Goal: Task Accomplishment & Management: Manage account settings

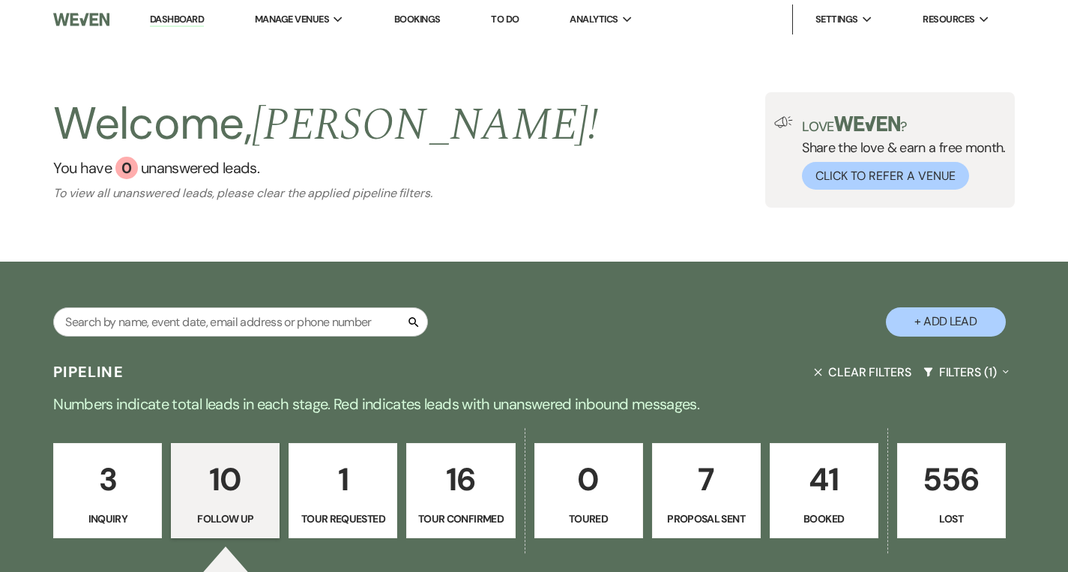
select select "9"
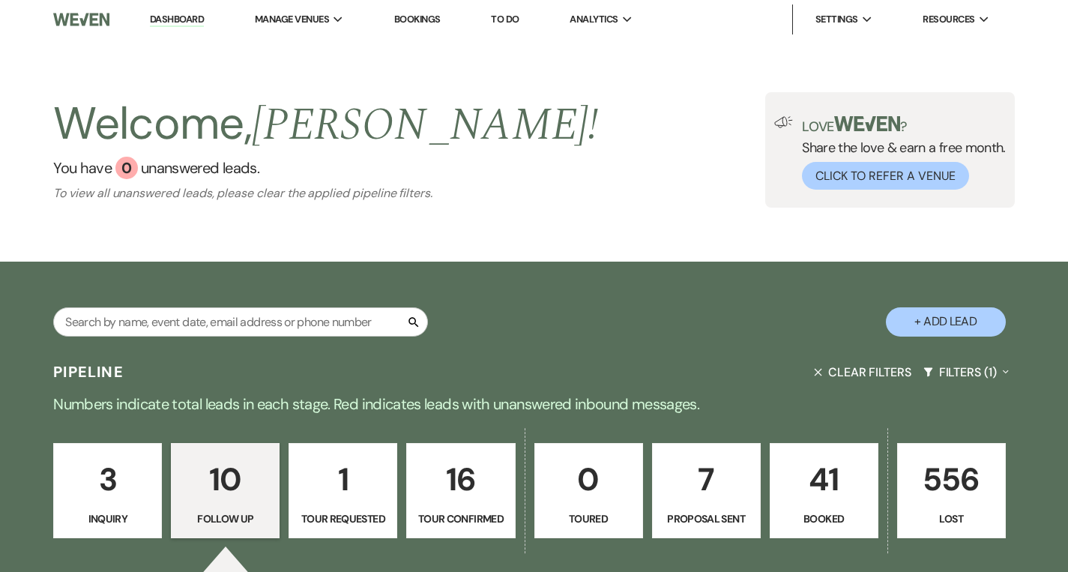
select select "9"
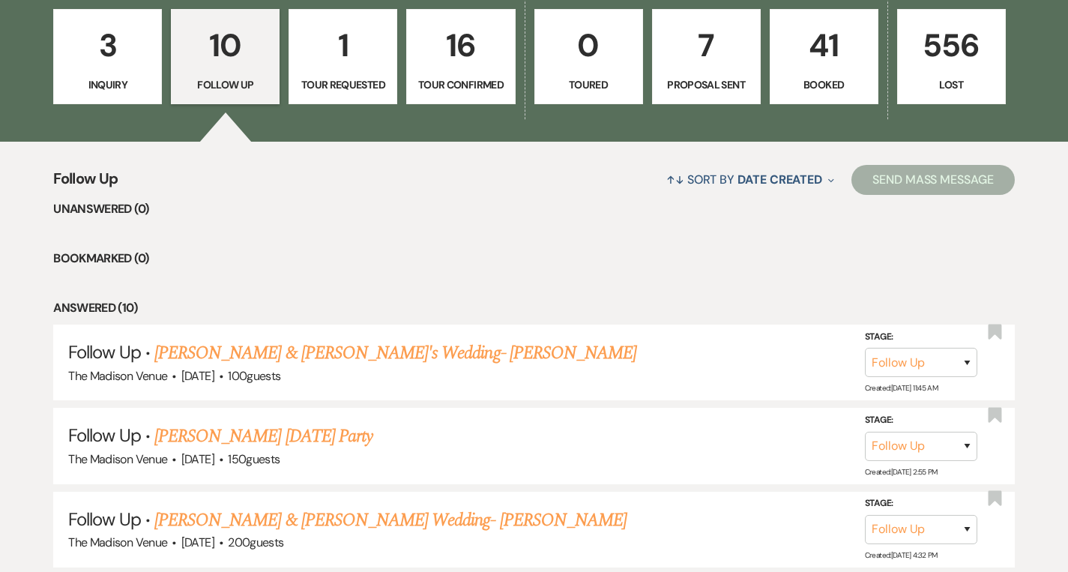
scroll to position [223, 0]
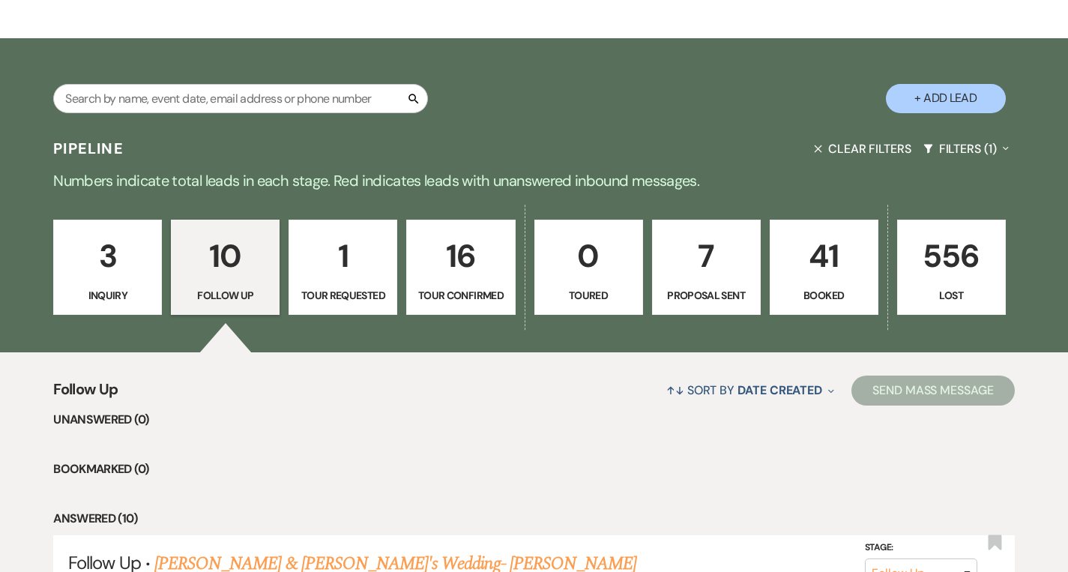
click at [100, 265] on p "3" at bounding box center [107, 256] width 89 height 50
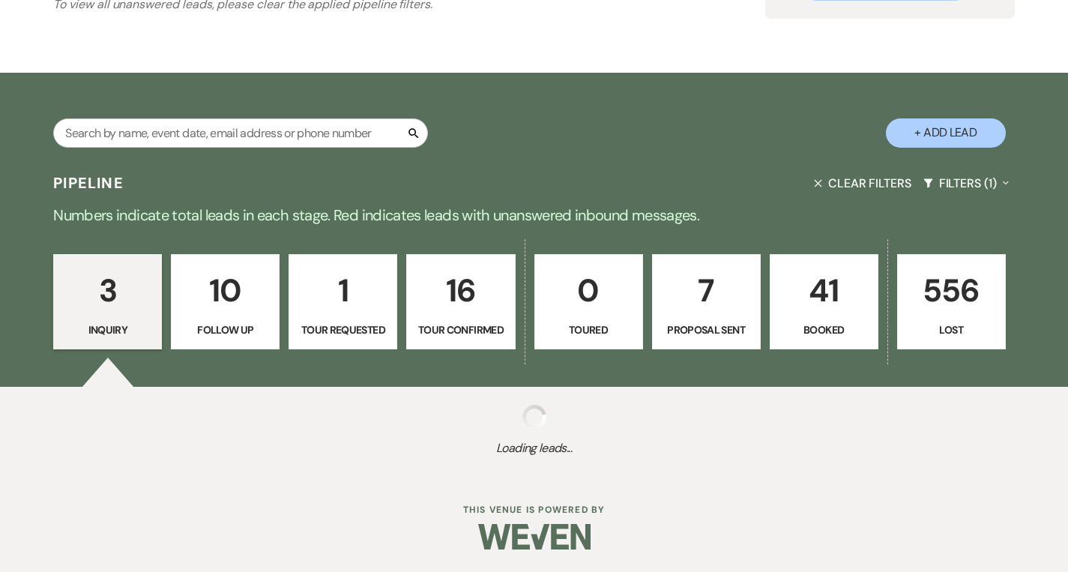
scroll to position [223, 0]
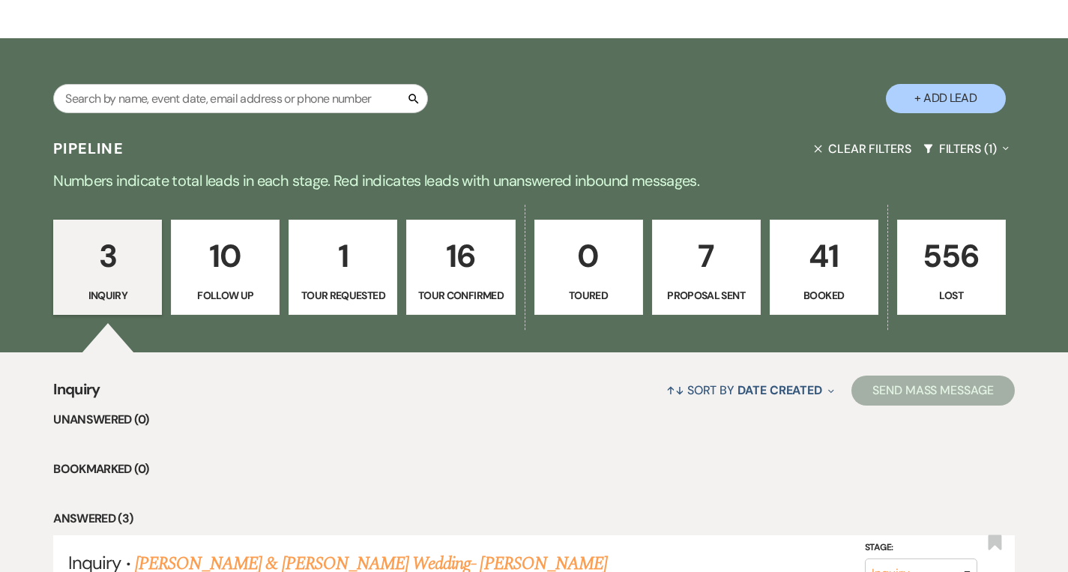
click at [685, 269] on p "7" at bounding box center [706, 256] width 89 height 50
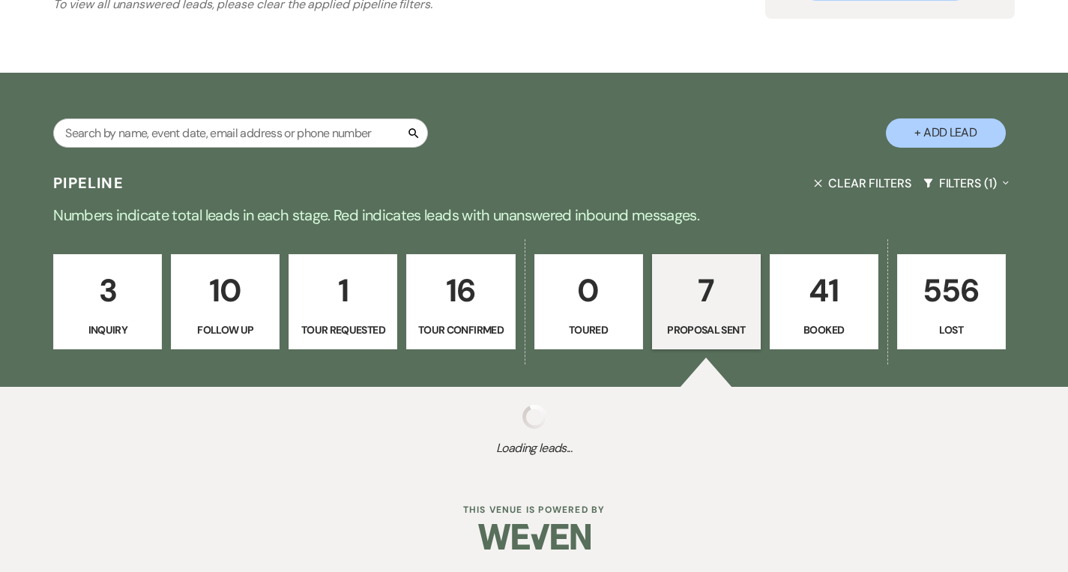
scroll to position [223, 0]
select select "6"
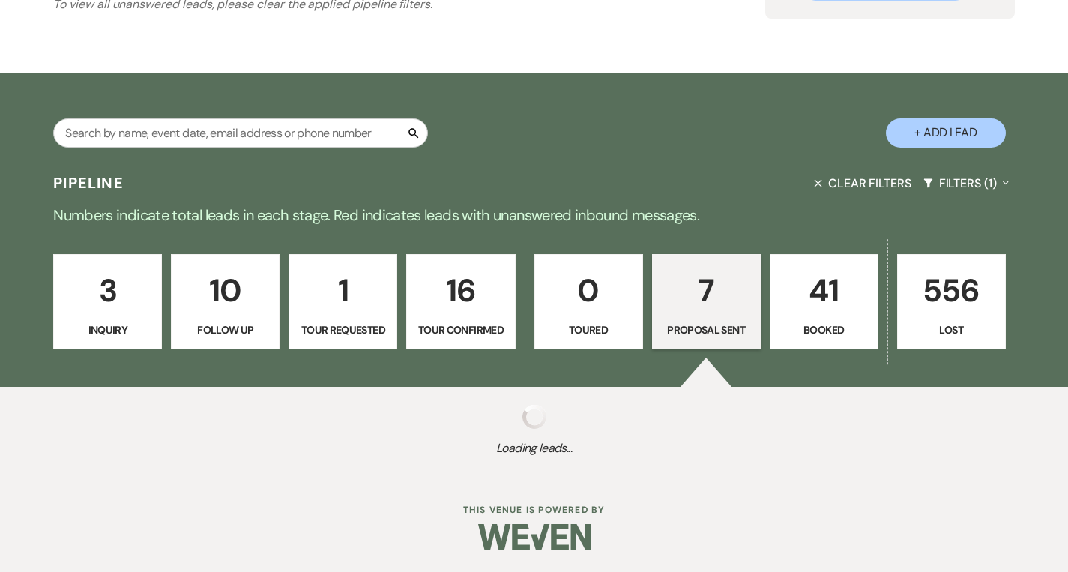
select select "6"
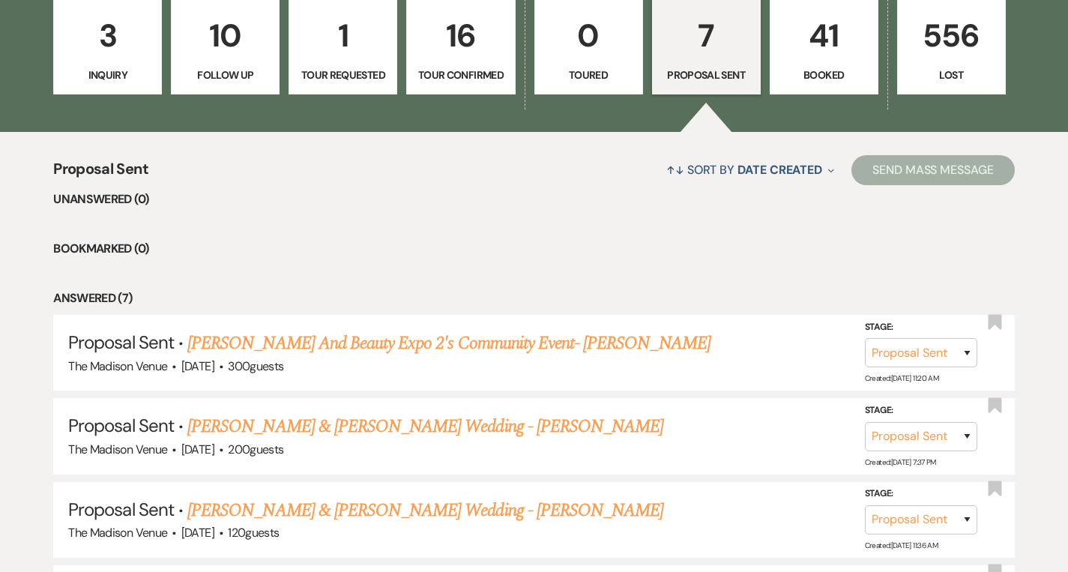
scroll to position [0, 0]
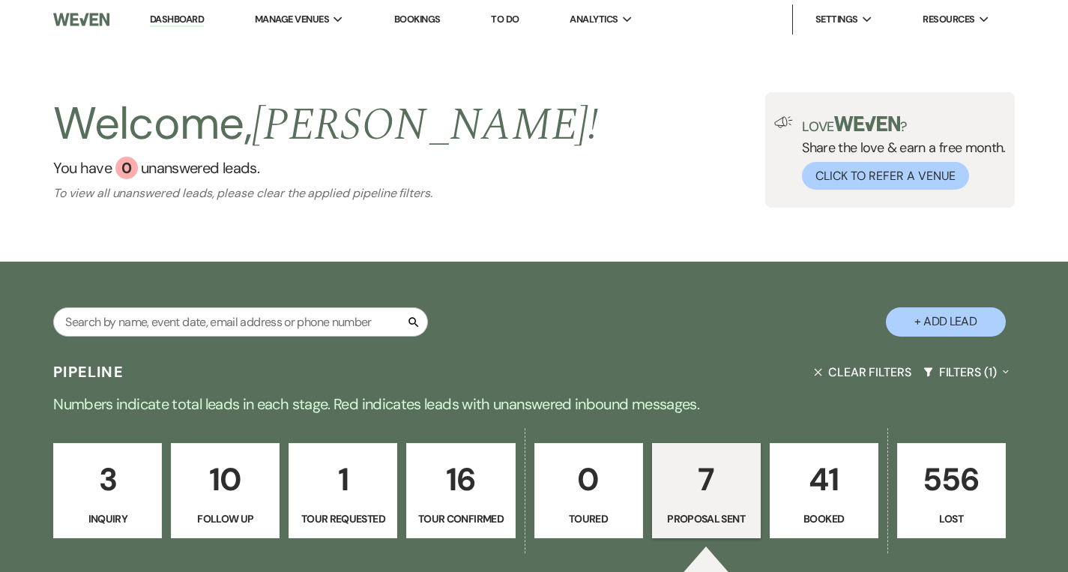
click at [187, 18] on link "Dashboard" at bounding box center [177, 20] width 54 height 14
